Goal: Transaction & Acquisition: Purchase product/service

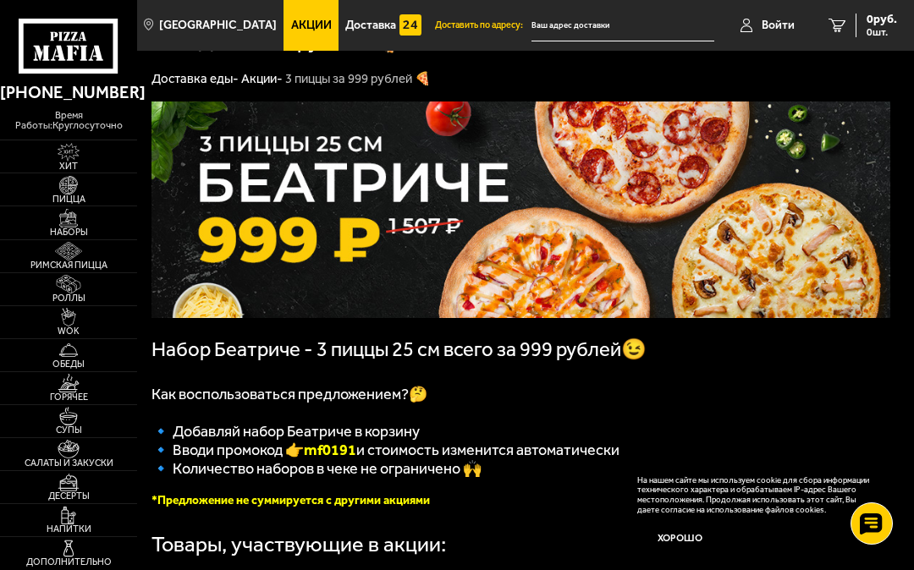
click at [58, 195] on img at bounding box center [68, 185] width 36 height 19
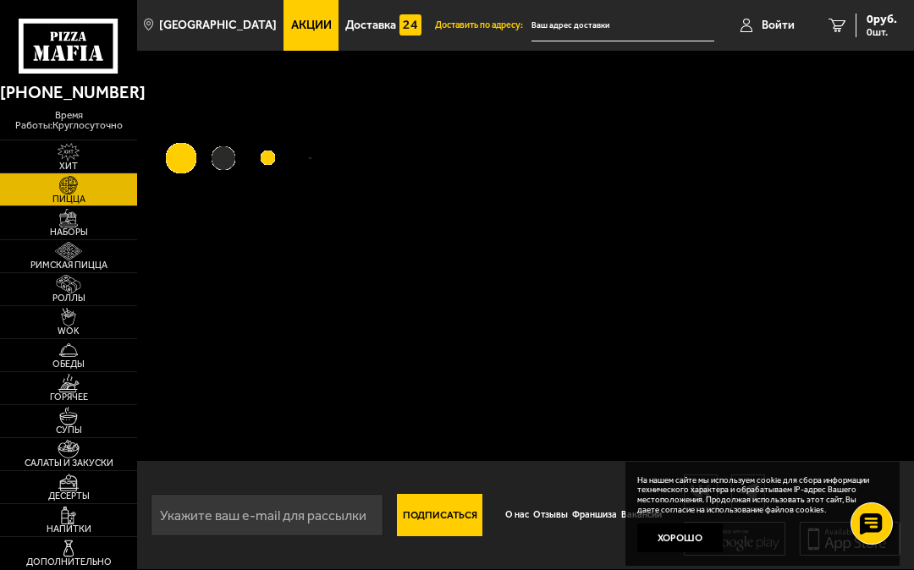
scroll to position [1, 0]
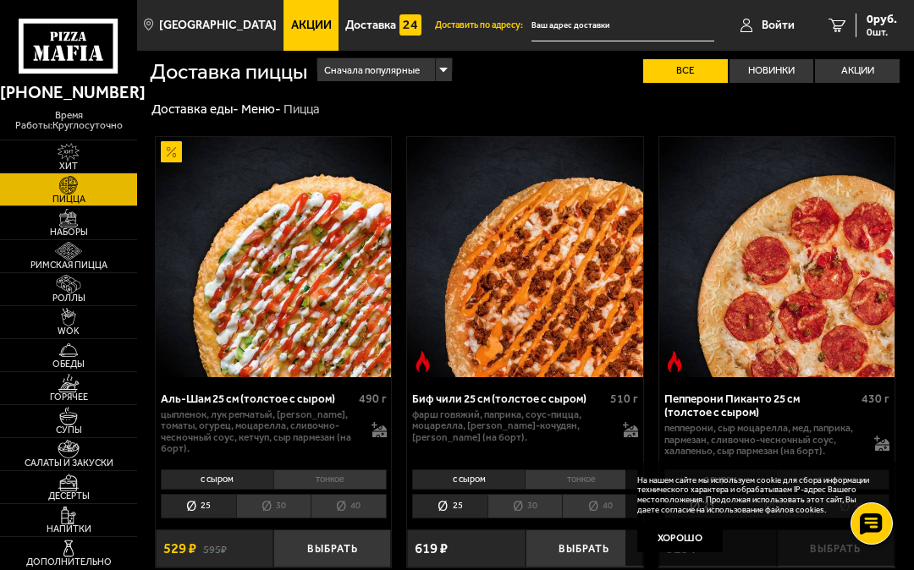
click at [43, 239] on link "Наборы" at bounding box center [68, 222] width 137 height 32
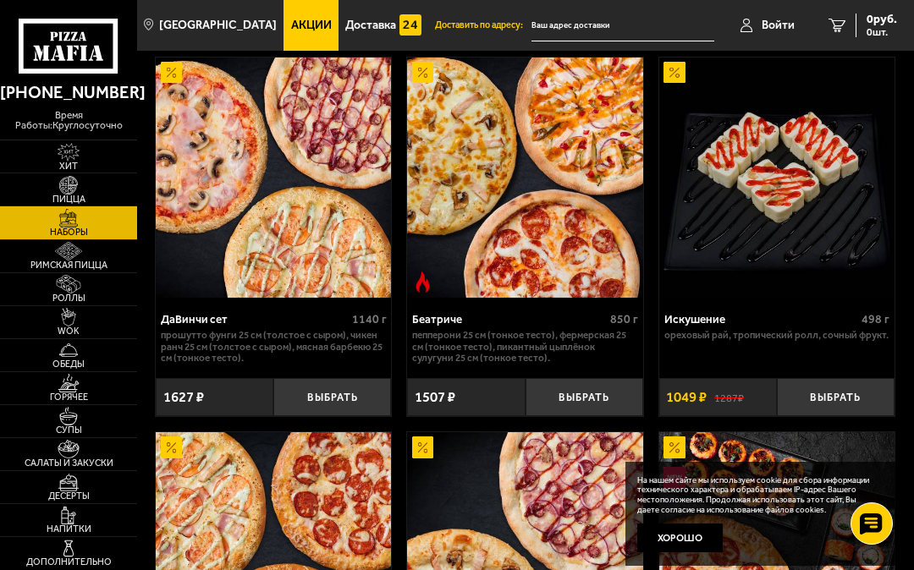
scroll to position [1212, 0]
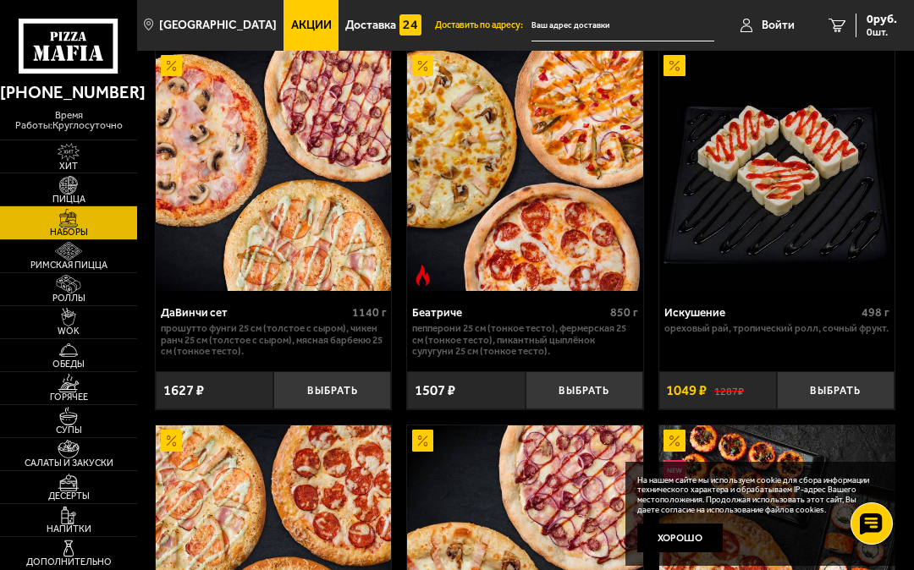
click at [50, 261] on img at bounding box center [68, 251] width 36 height 19
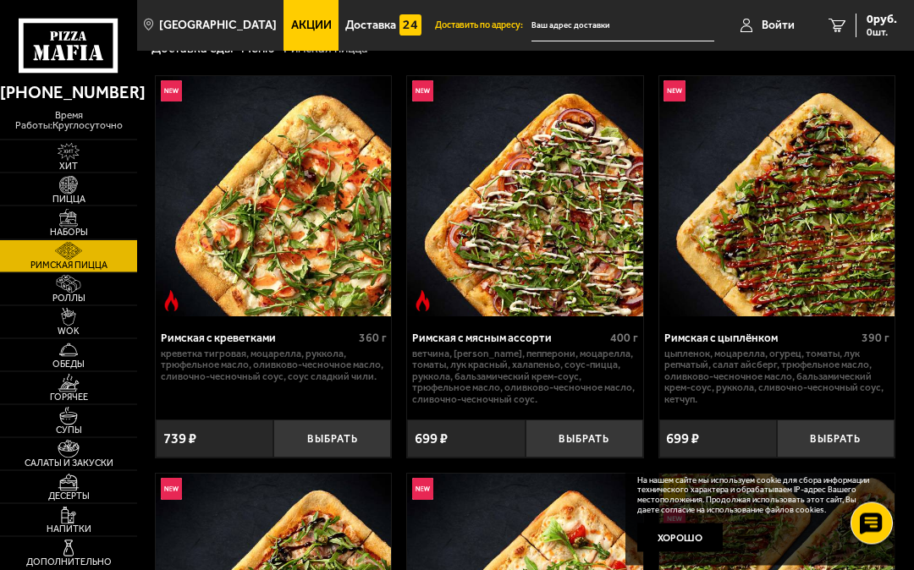
scroll to position [62, 0]
click at [51, 294] on img at bounding box center [68, 284] width 36 height 19
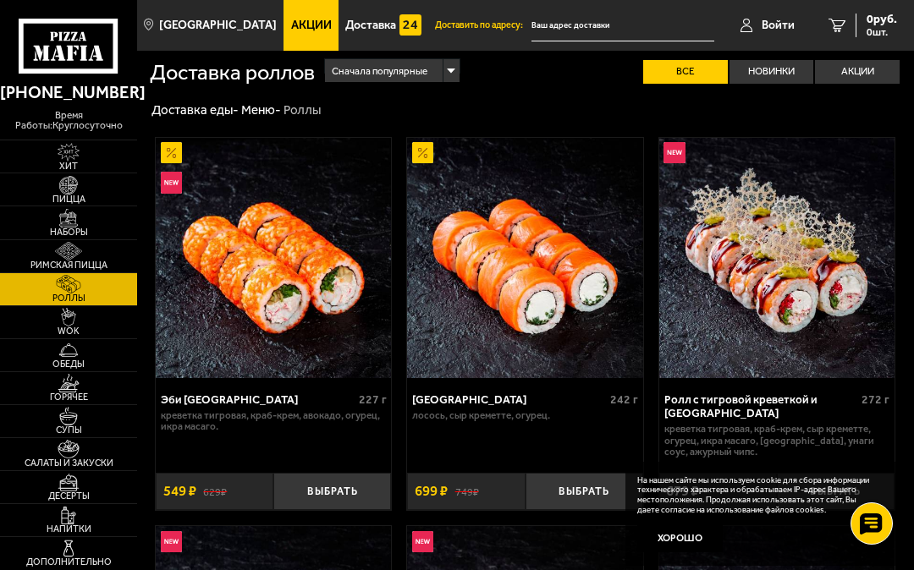
click at [44, 371] on link "Обеды" at bounding box center [68, 355] width 137 height 32
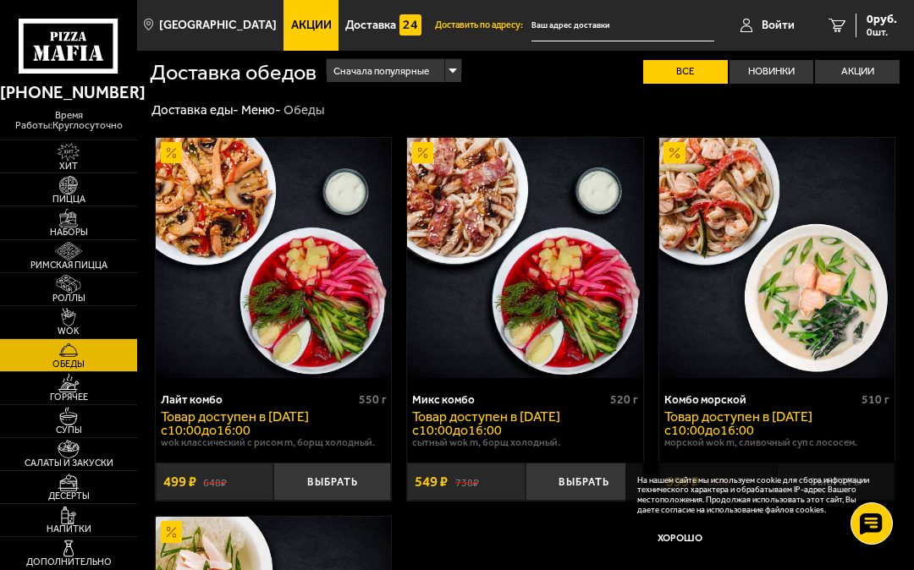
click at [41, 404] on link "Горячее" at bounding box center [68, 388] width 137 height 32
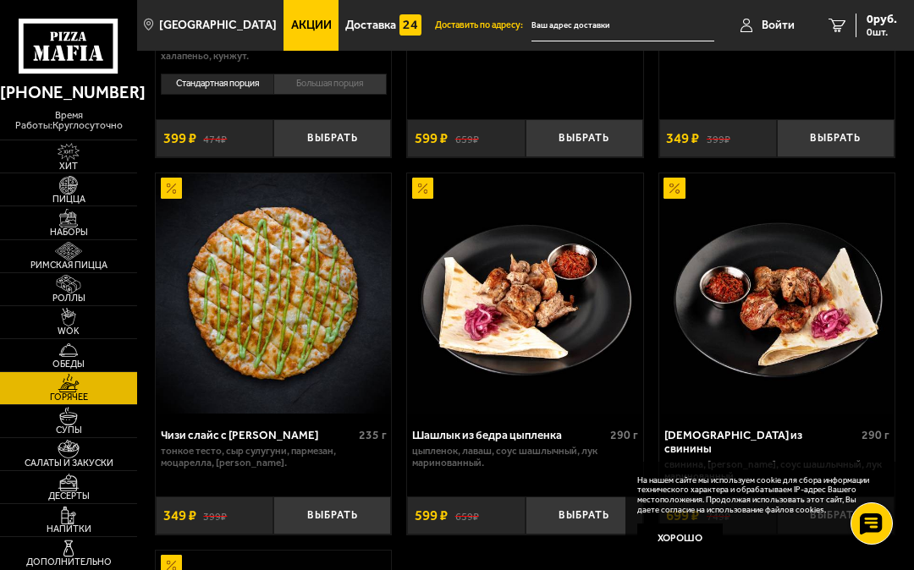
scroll to position [1618, 0]
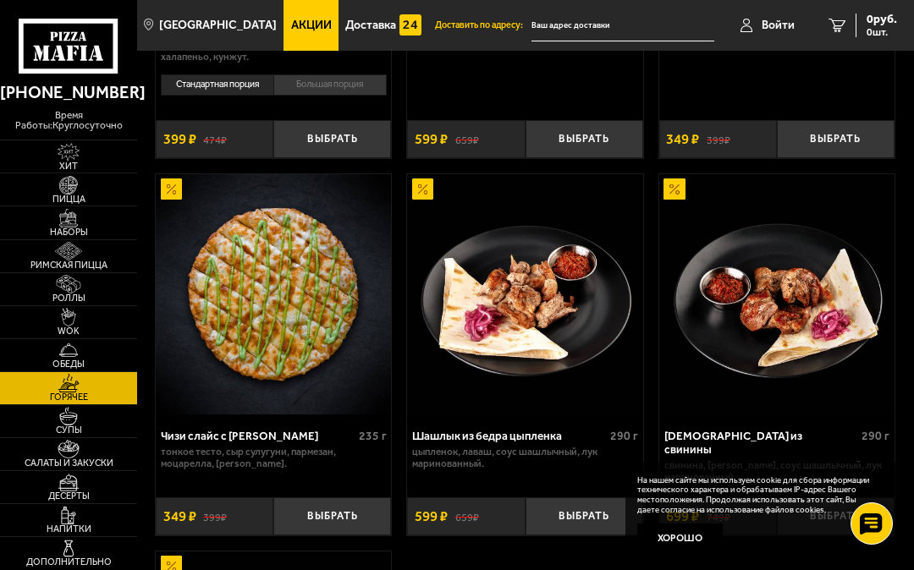
click at [38, 150] on link "Хит" at bounding box center [68, 156] width 137 height 32
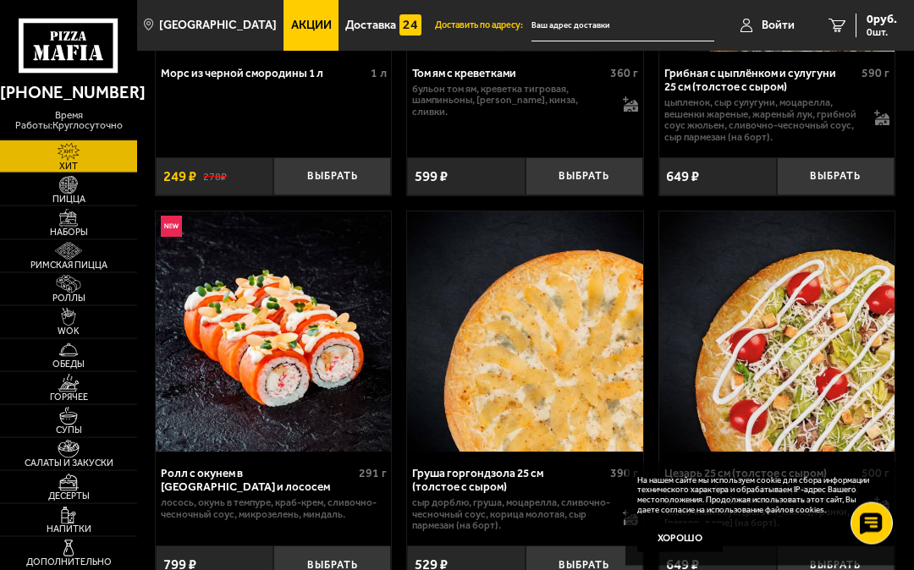
scroll to position [713, 0]
click at [40, 198] on link "Пицца" at bounding box center [68, 189] width 137 height 32
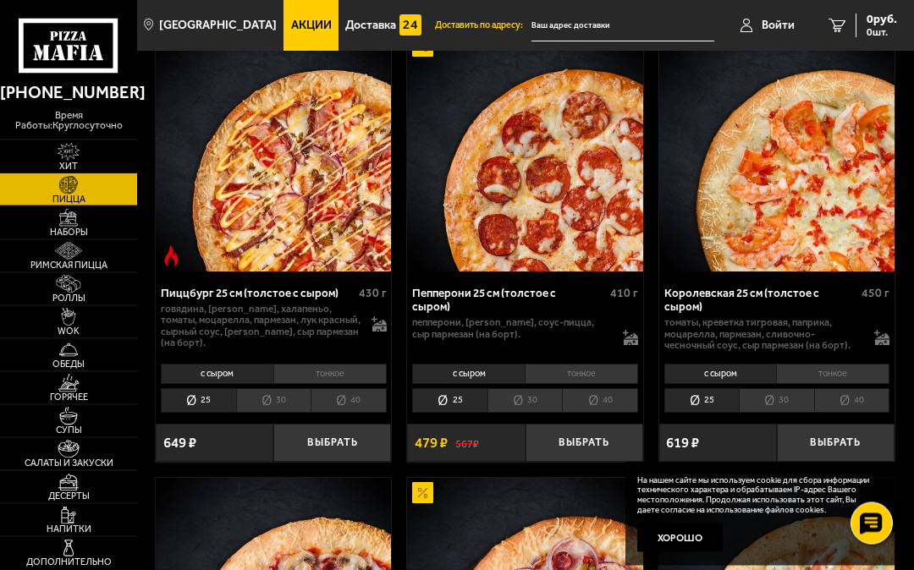
scroll to position [1940, 0]
click at [36, 239] on link "Наборы" at bounding box center [68, 222] width 137 height 32
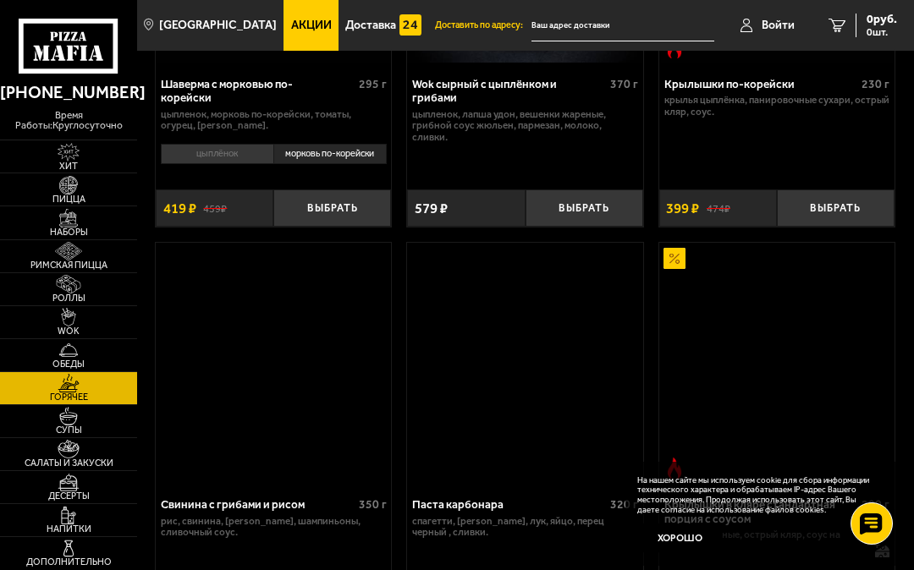
scroll to position [1618, 0]
